Goal: Transaction & Acquisition: Download file/media

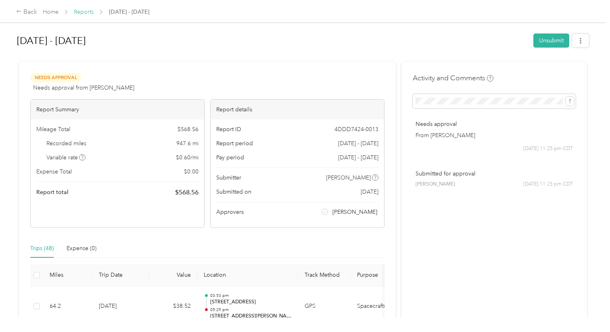
click at [82, 11] on link "Reports" at bounding box center [84, 11] width 20 height 7
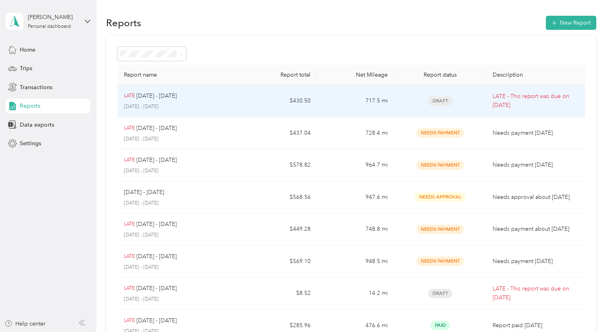
click at [222, 108] on p "[DATE] - [DATE]" at bounding box center [179, 106] width 110 height 7
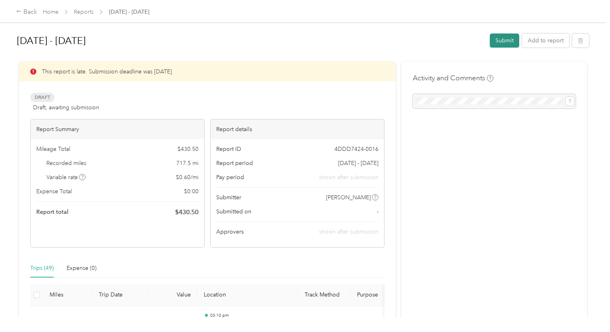
click at [506, 40] on button "Submit" at bounding box center [504, 40] width 29 height 14
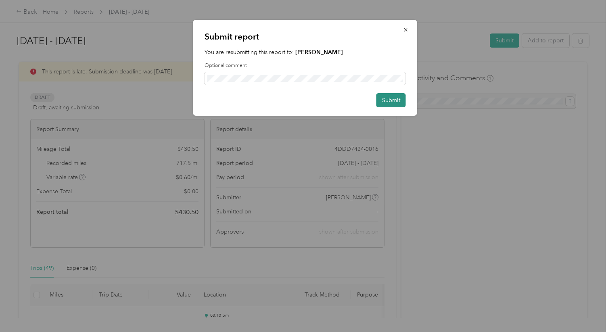
click at [385, 103] on button "Submit" at bounding box center [391, 100] width 29 height 14
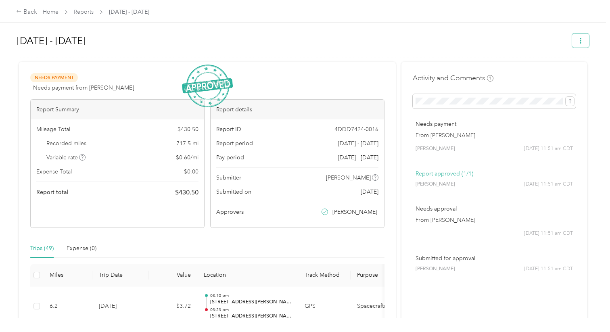
click at [582, 39] on button "button" at bounding box center [580, 40] width 17 height 14
click at [569, 70] on span "Download" at bounding box center [561, 70] width 27 height 8
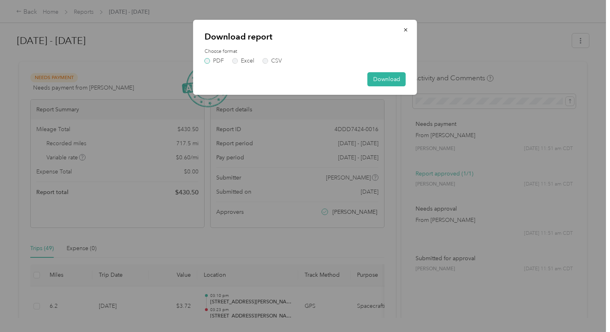
click at [205, 61] on label "PDF" at bounding box center [214, 61] width 19 height 6
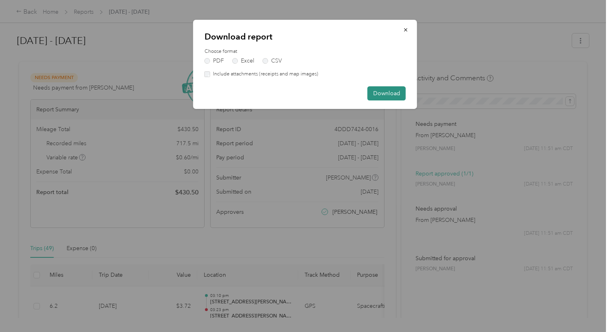
click at [393, 92] on button "Download" at bounding box center [387, 93] width 38 height 14
